Goal: Transaction & Acquisition: Purchase product/service

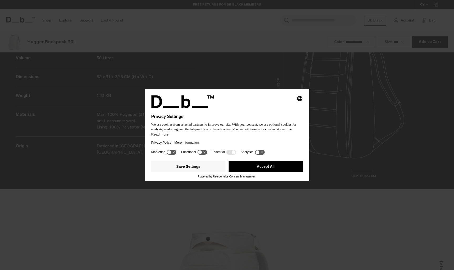
scroll to position [811, 0]
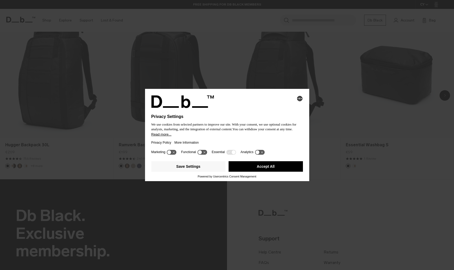
scroll to position [413, 0]
